Goal: Check status: Check status

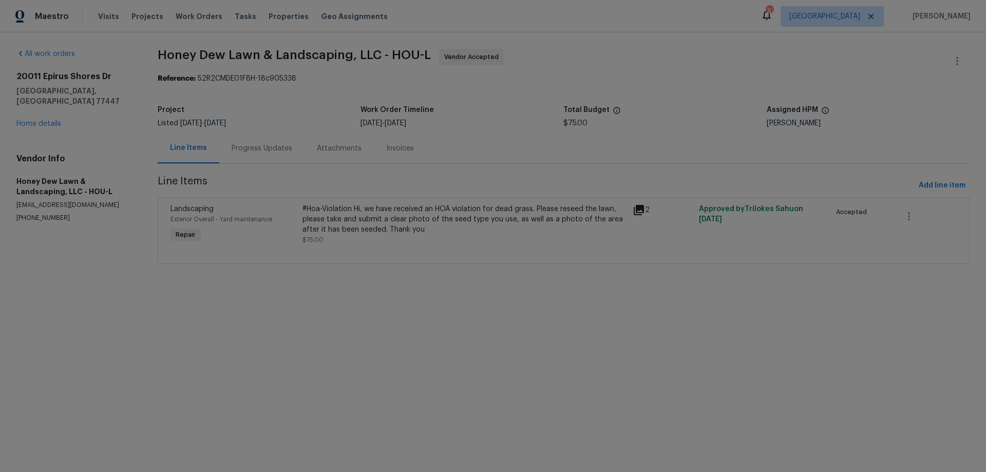
click at [249, 145] on div "Progress Updates" at bounding box center [262, 148] width 61 height 10
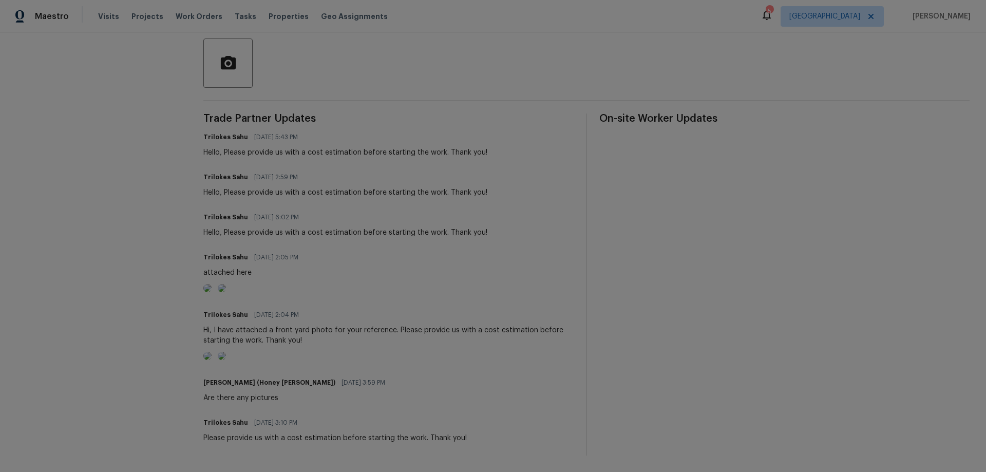
scroll to position [344, 0]
click at [212, 352] on img at bounding box center [207, 356] width 8 height 8
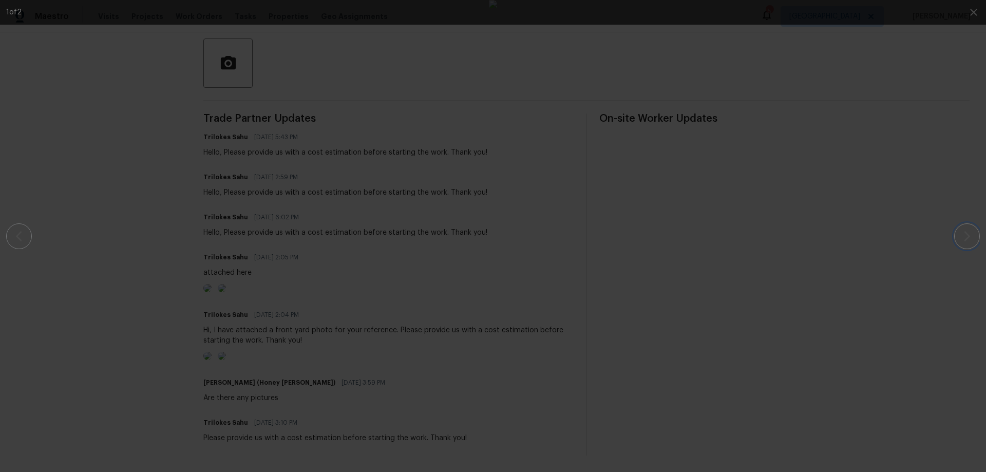
click at [956, 237] on button "button" at bounding box center [967, 236] width 26 height 26
click at [843, 352] on div at bounding box center [492, 236] width 897 height 472
click at [106, 284] on div at bounding box center [492, 236] width 897 height 472
click at [975, 16] on icon "button" at bounding box center [973, 12] width 12 height 12
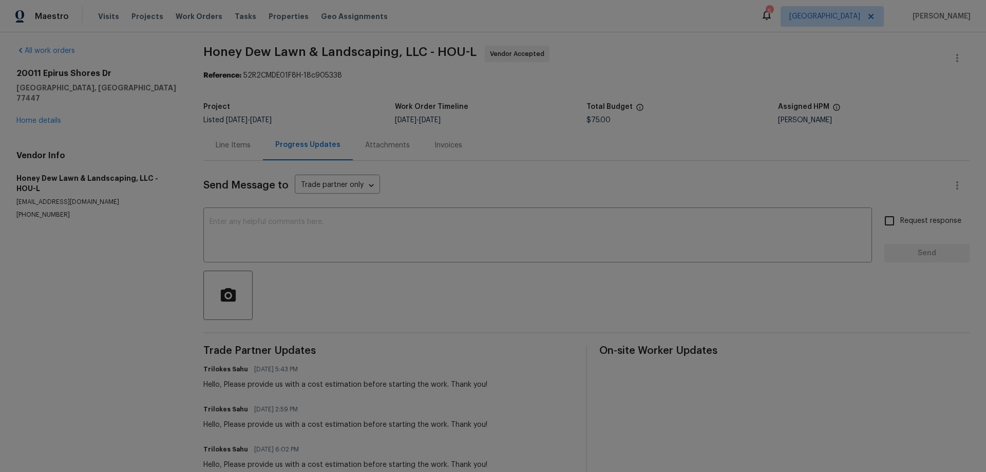
scroll to position [0, 0]
click at [44, 120] on link "Home details" at bounding box center [38, 123] width 45 height 7
